Goal: Use online tool/utility: Utilize a website feature to perform a specific function

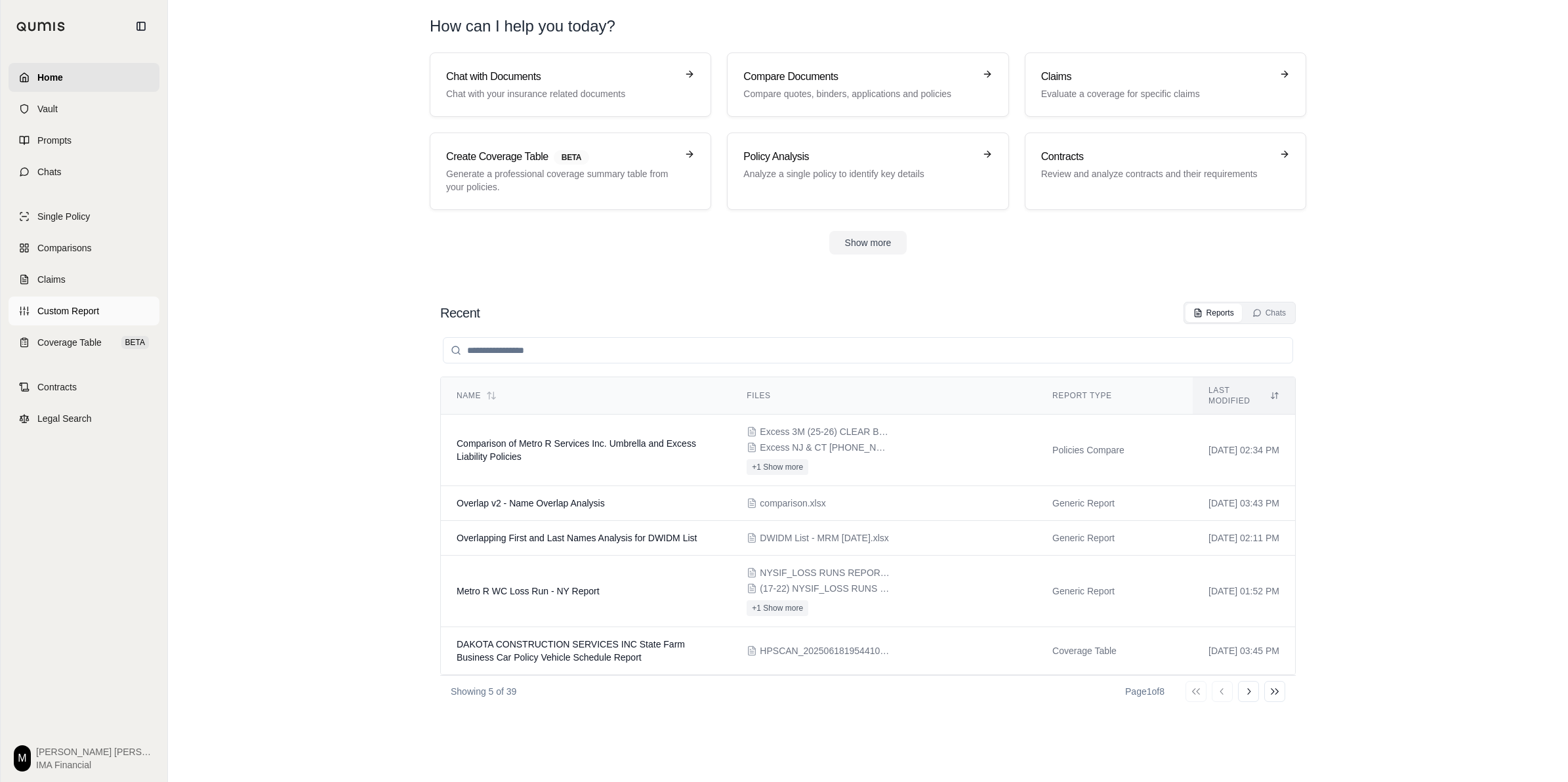
click at [87, 303] on link "Custom Report" at bounding box center [84, 310] width 151 height 29
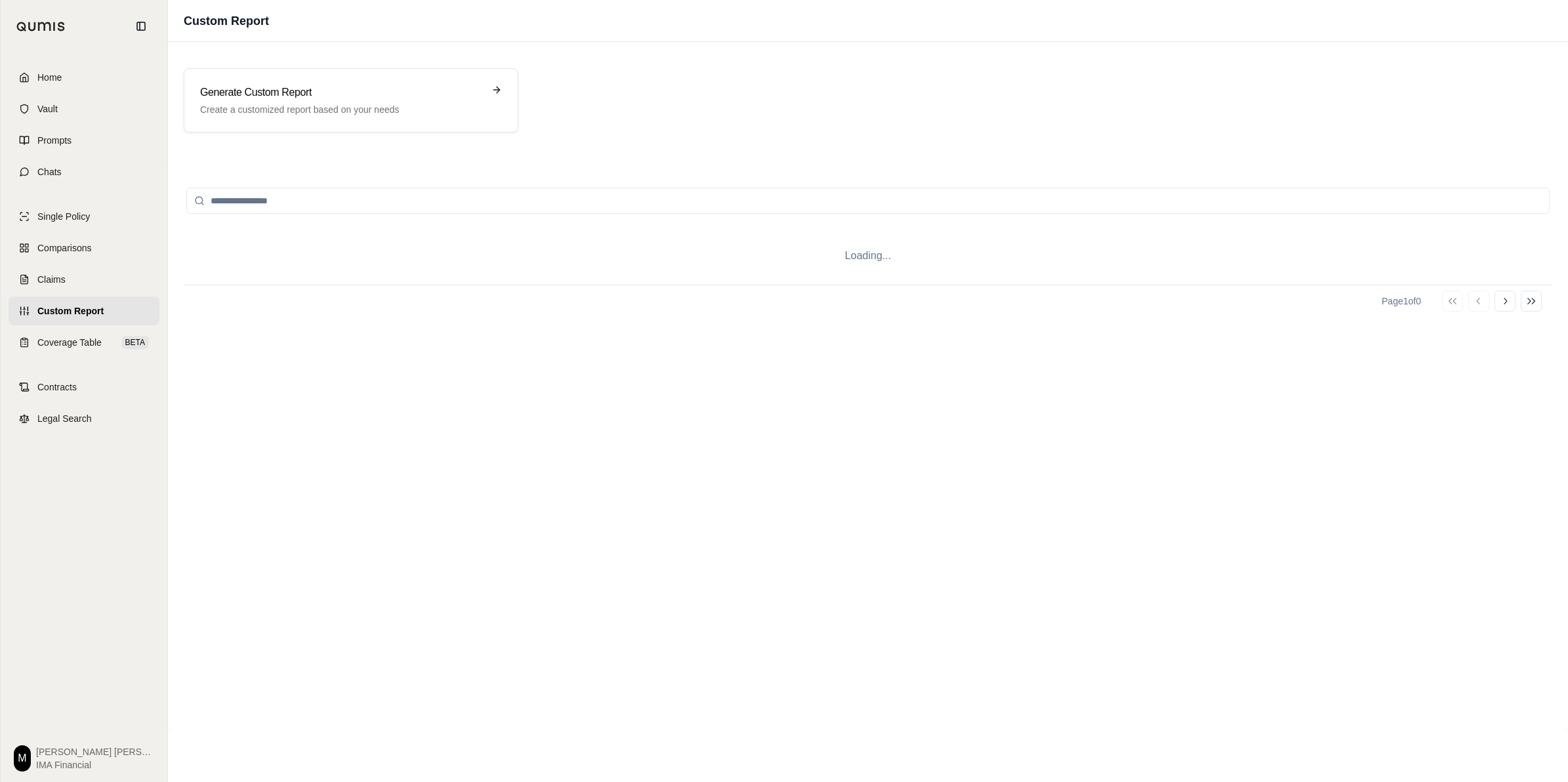
click at [87, 304] on span "Custom Report" at bounding box center [70, 310] width 66 height 13
click at [373, 68] on div "Generate Custom Report Create a customized report based on your needs" at bounding box center [351, 99] width 335 height 64
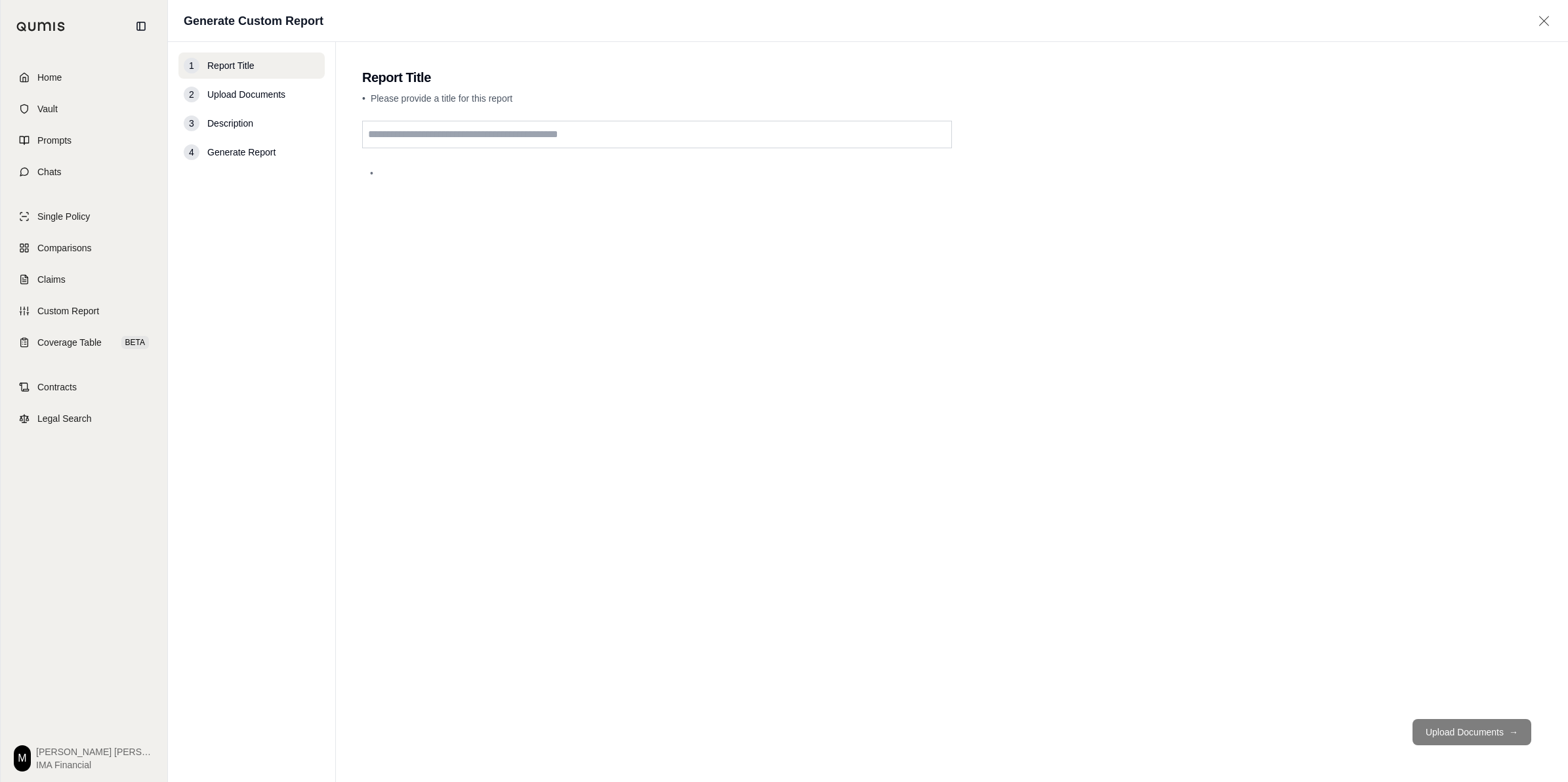
click at [426, 139] on input "text" at bounding box center [657, 135] width 590 height 28
type input "*******"
click at [1501, 739] on button "Upload Documents →" at bounding box center [1472, 732] width 119 height 27
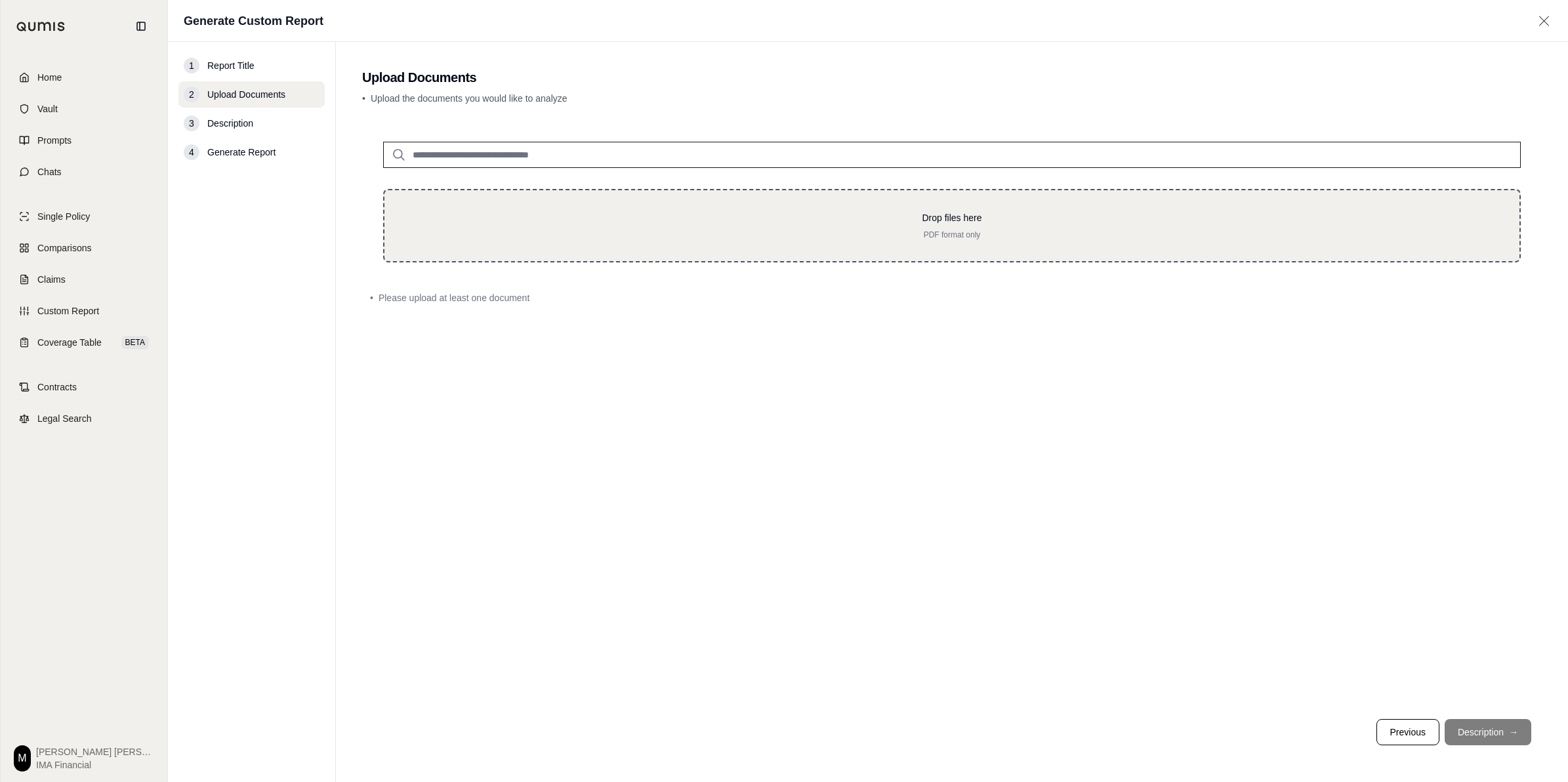
click at [832, 253] on div "Drop files here PDF format only" at bounding box center [951, 226] width 1137 height 74
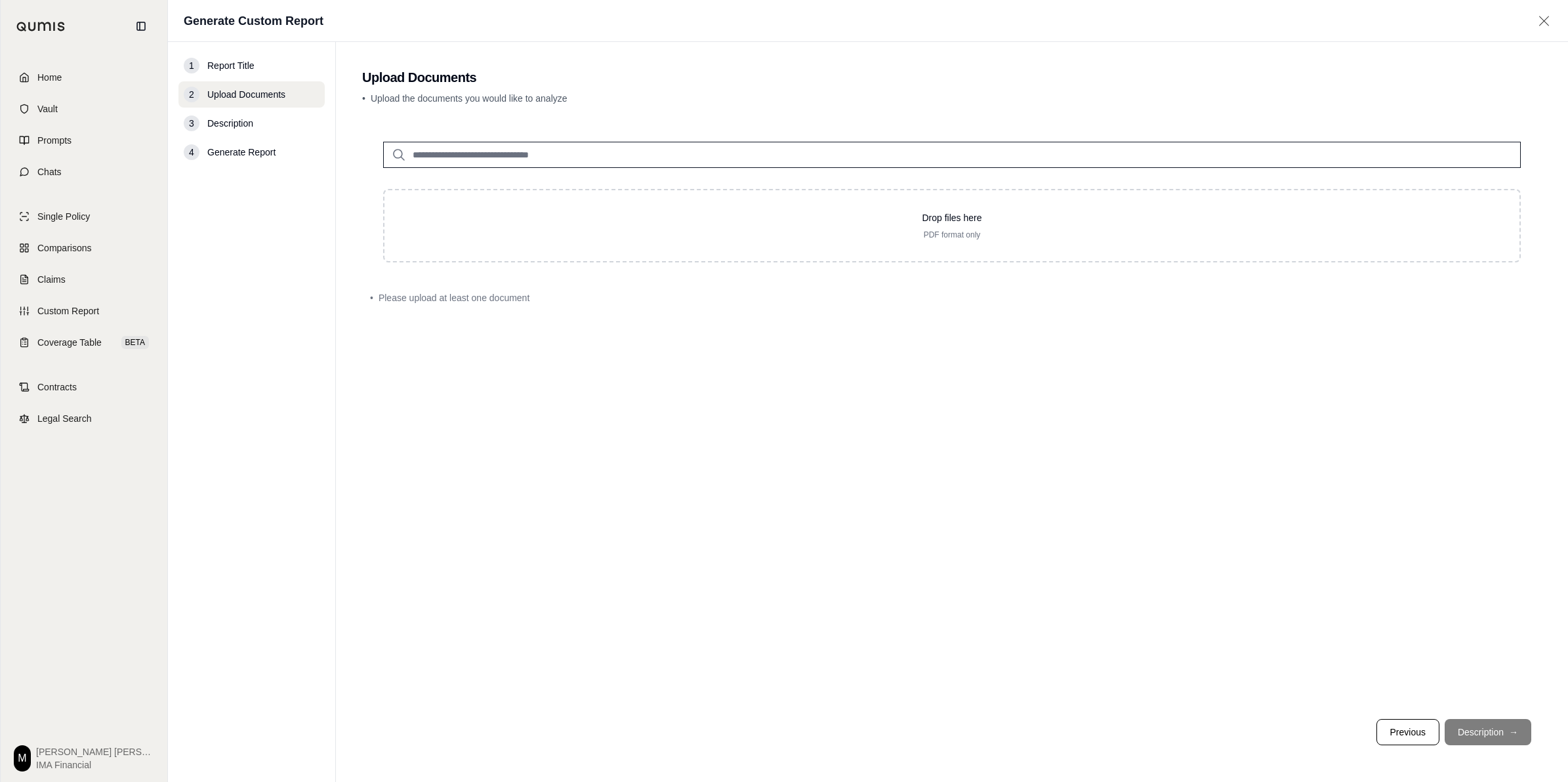
drag, startPoint x: 812, startPoint y: 384, endPoint x: 850, endPoint y: 318, distance: 76.2
click at [813, 384] on div "Drop files here PDF format only • Please upload at least one document" at bounding box center [952, 415] width 1179 height 588
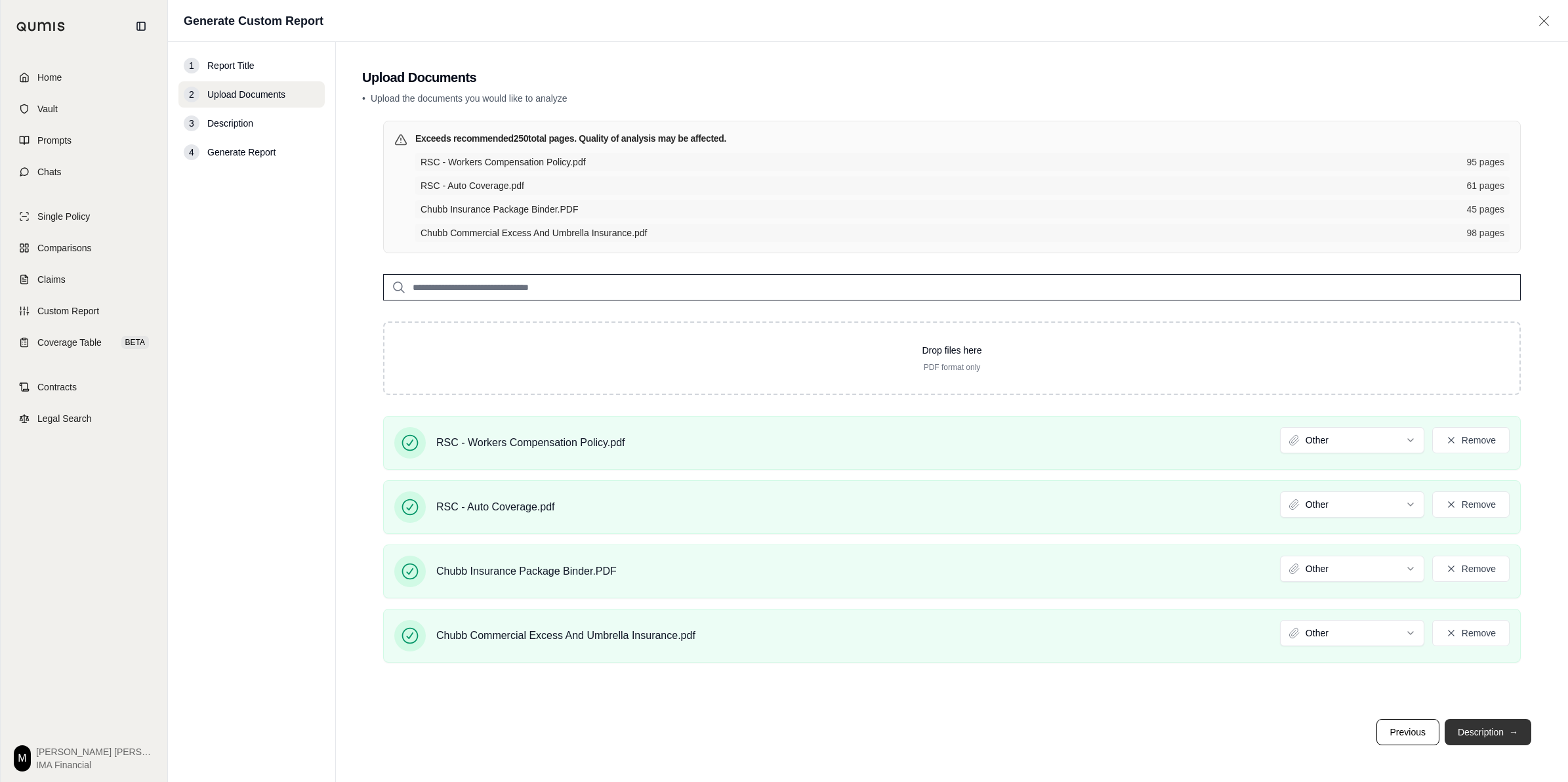
click at [1504, 730] on button "Description →" at bounding box center [1487, 732] width 87 height 27
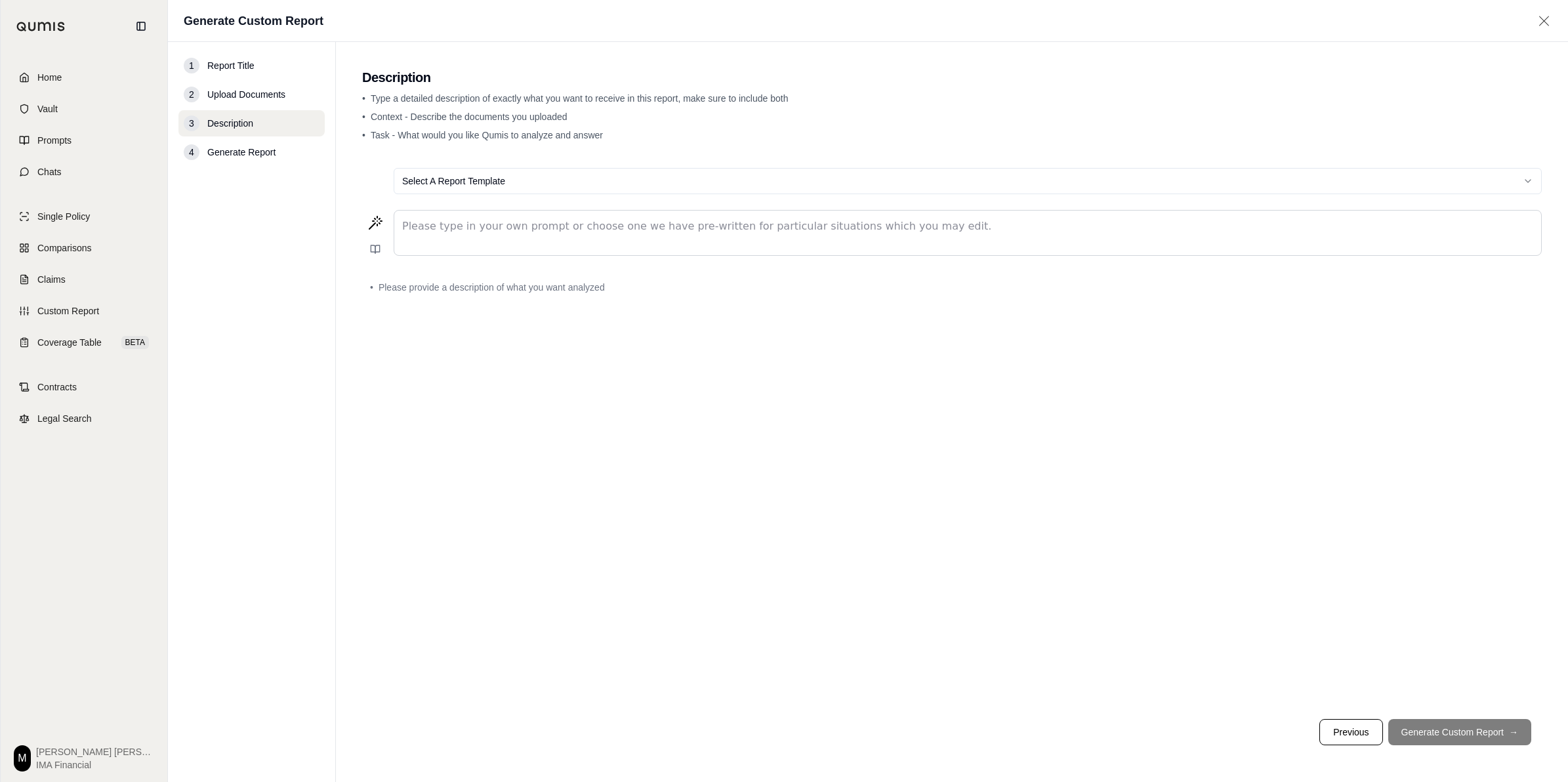
click at [784, 233] on p "editable markdown" at bounding box center [967, 227] width 1131 height 16
click at [724, 185] on html "Home Vault Prompts Chats Single Policy Comparisons Claims Custom Report Coverag…" at bounding box center [784, 391] width 1568 height 782
click at [697, 179] on html "Home Vault Prompts Chats Single Policy Comparisons Claims Custom Report Coverag…" at bounding box center [784, 391] width 1568 height 782
click at [704, 184] on html "Home Vault Prompts Chats Single Policy Comparisons Claims Custom Report Coverag…" at bounding box center [784, 391] width 1568 height 782
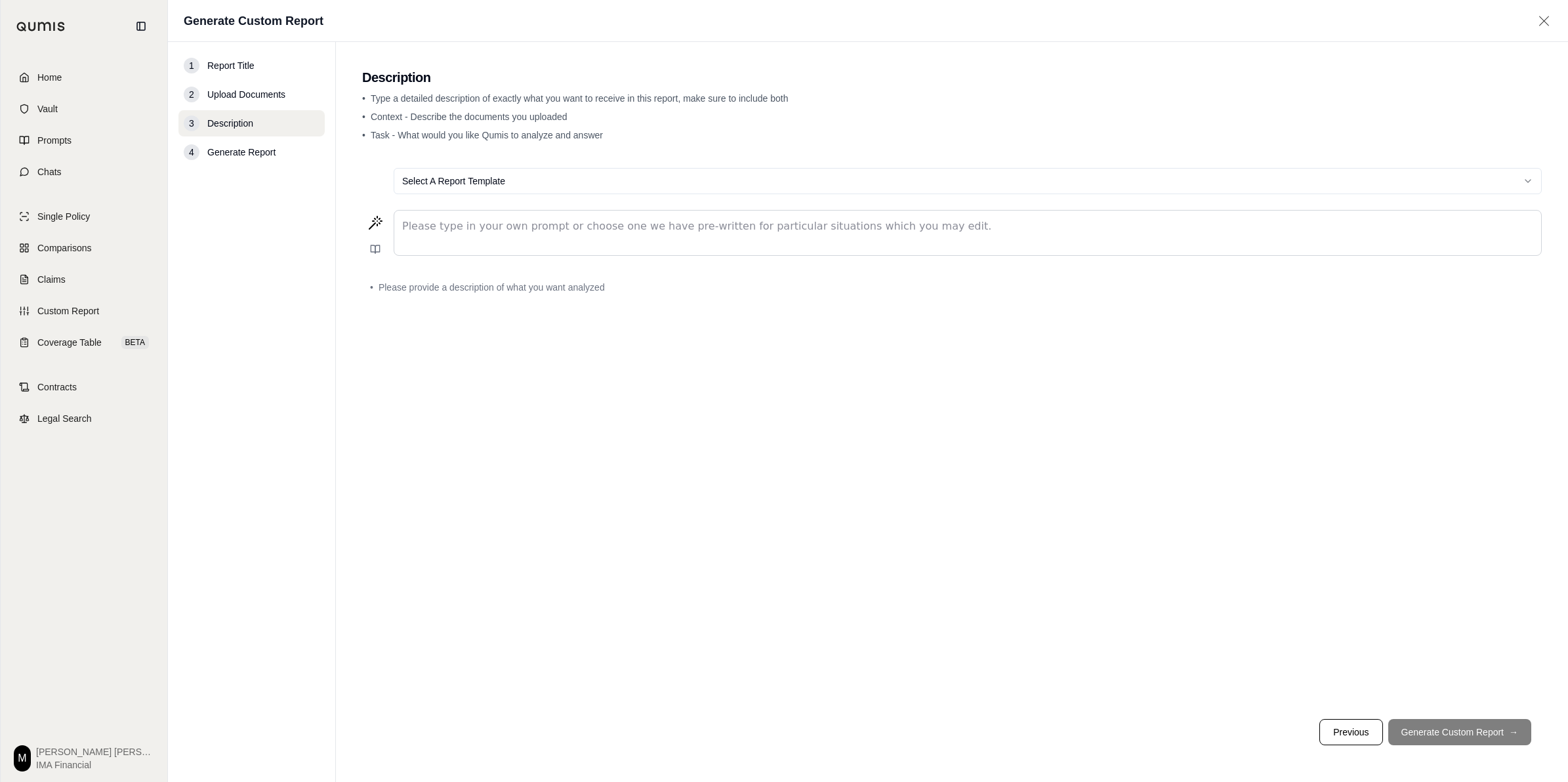
click at [681, 231] on p "editable markdown" at bounding box center [967, 227] width 1131 height 16
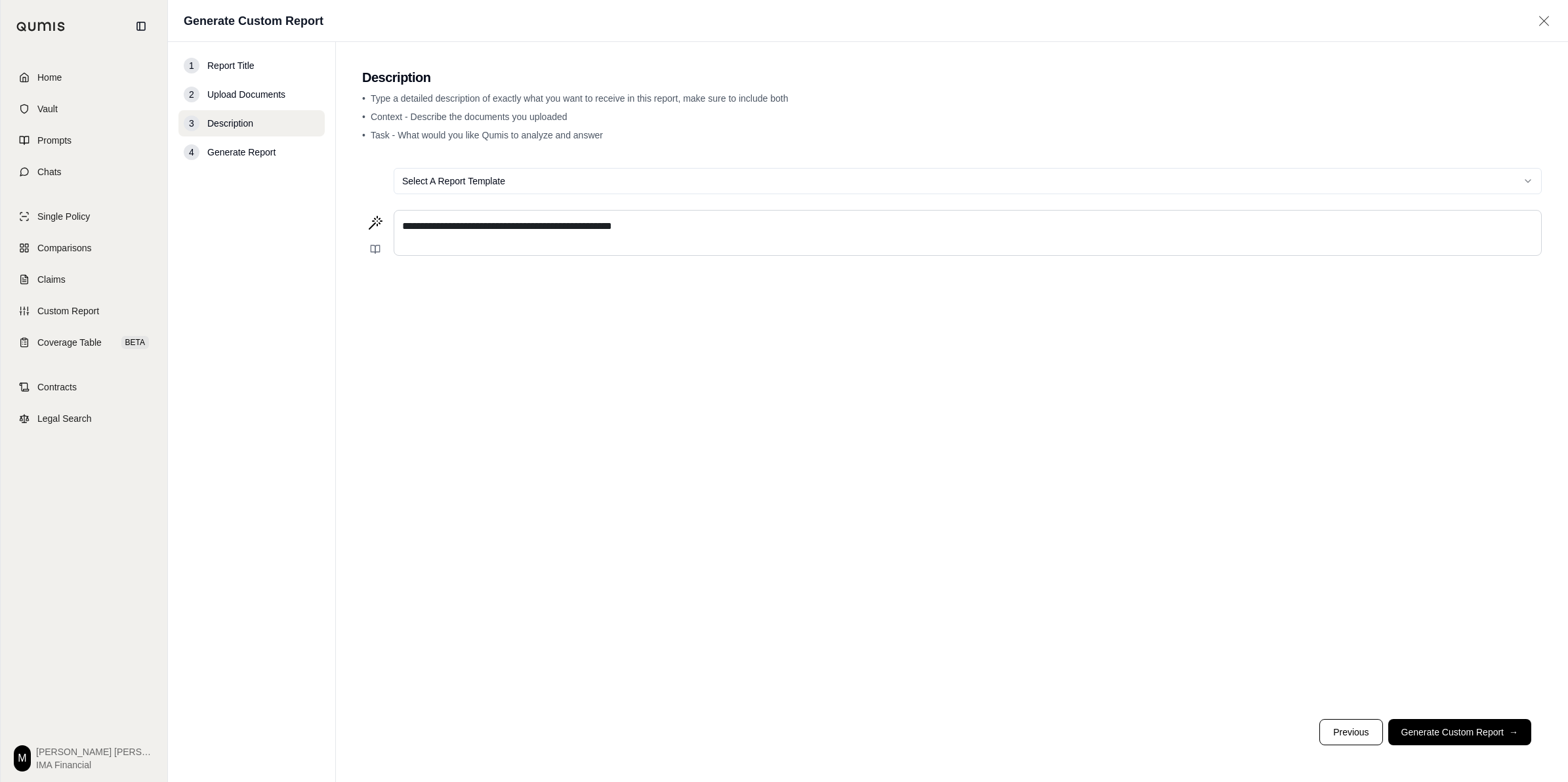
click at [558, 227] on span "**********" at bounding box center [506, 227] width 210 height 10
click at [901, 227] on p "**********" at bounding box center [967, 227] width 1131 height 16
click at [1458, 729] on button "Generate Custom Report →" at bounding box center [1459, 732] width 143 height 27
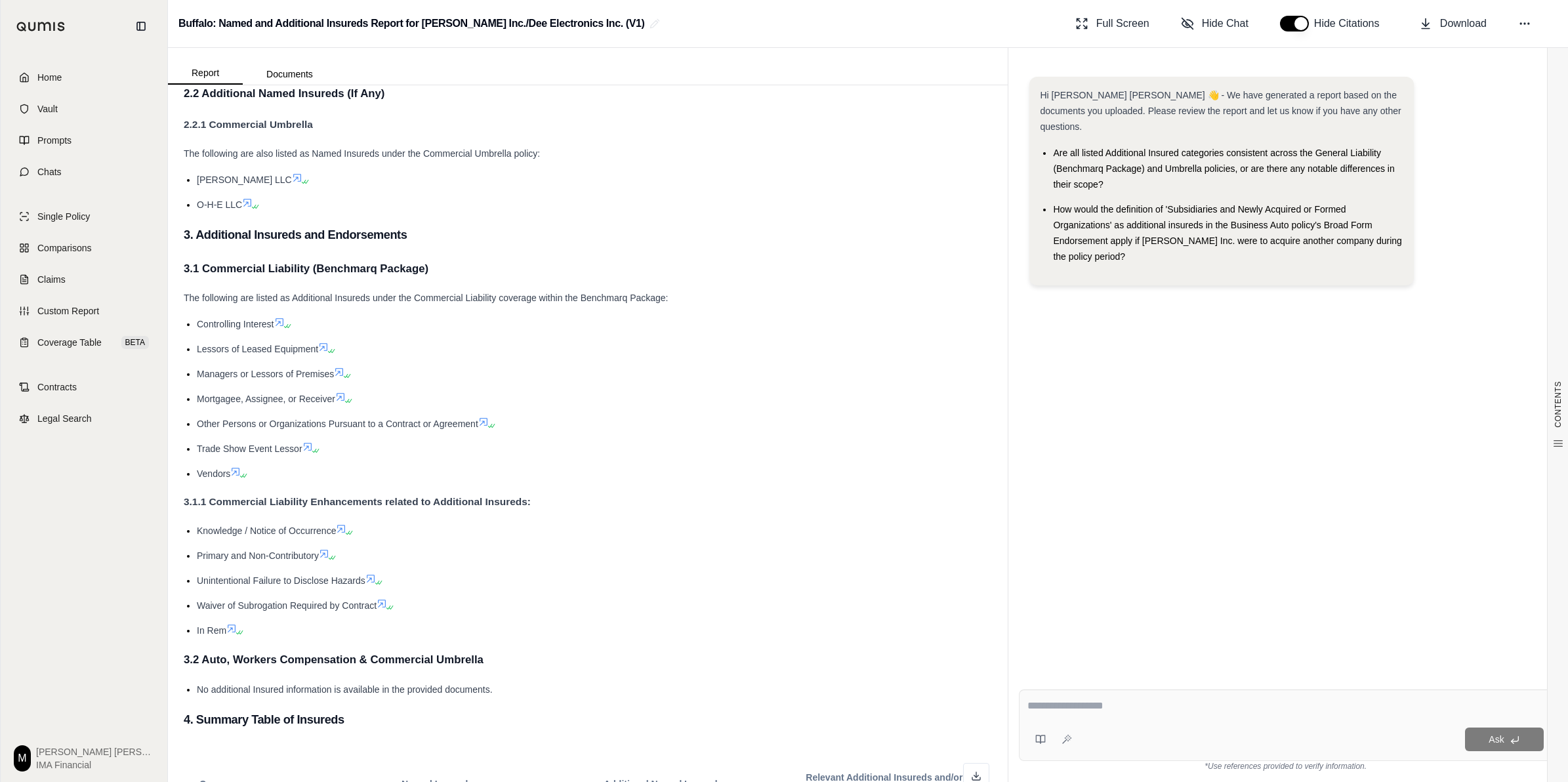
scroll to position [516, 0]
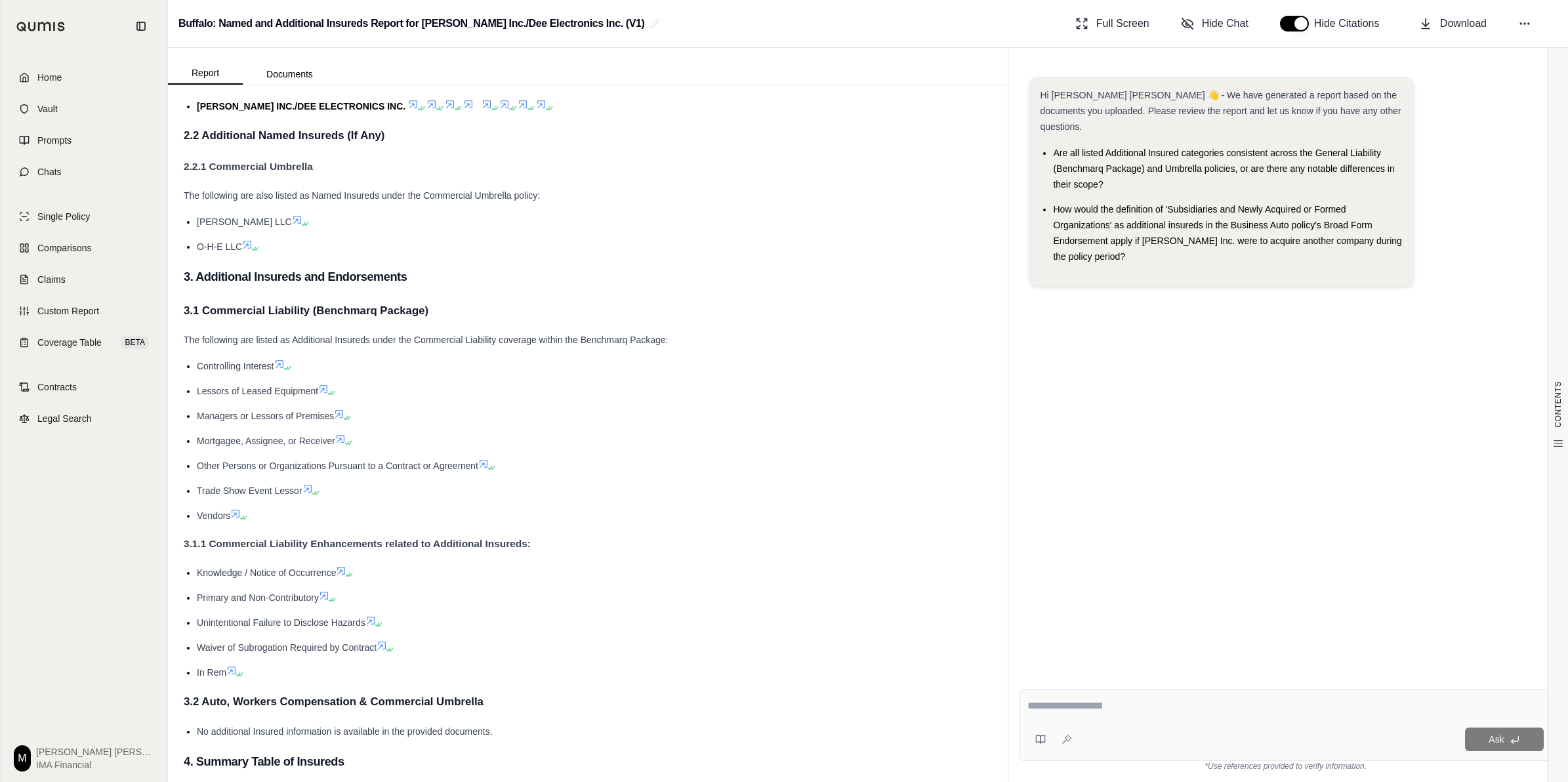
click at [1068, 713] on textarea at bounding box center [1286, 706] width 516 height 16
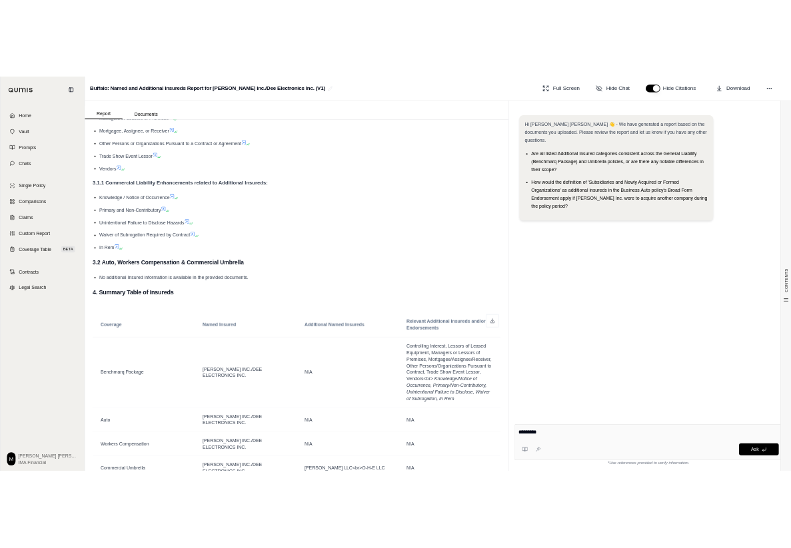
scroll to position [1024, 0]
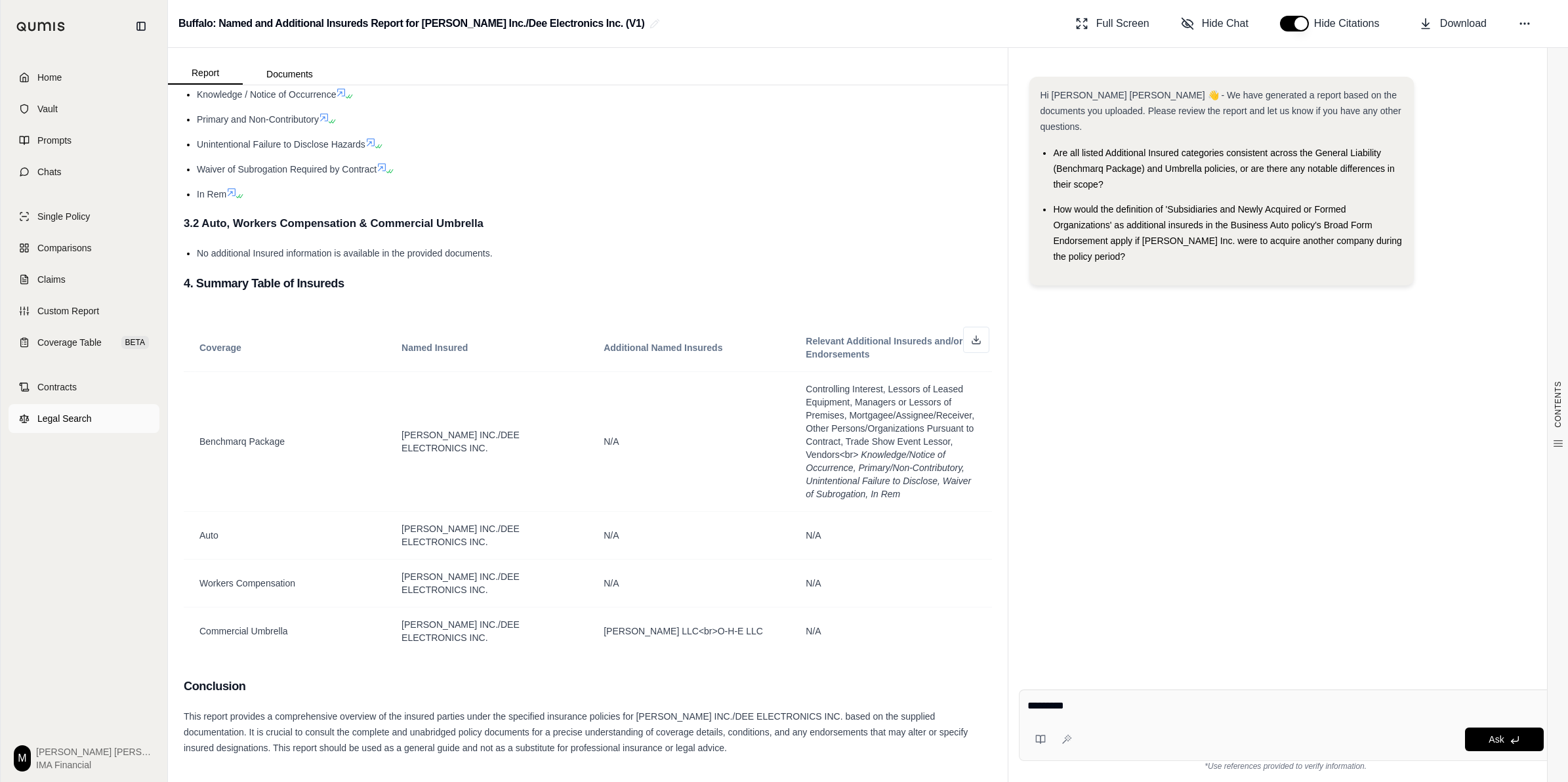
type textarea "*********"
